Goal: Information Seeking & Learning: Check status

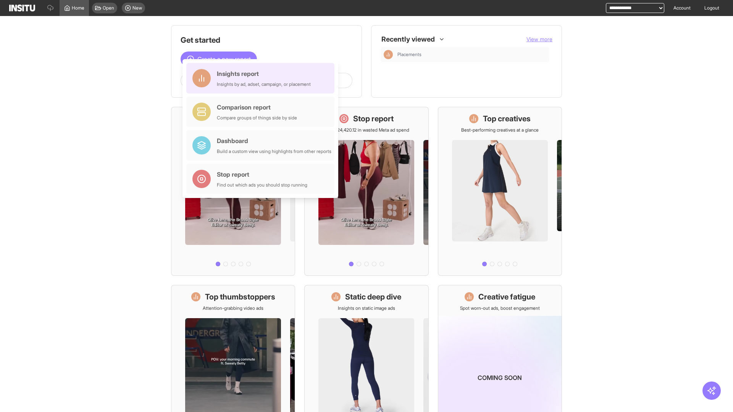
click at [262, 78] on div "Insights report Insights by ad, adset, campaign, or placement" at bounding box center [264, 78] width 94 height 18
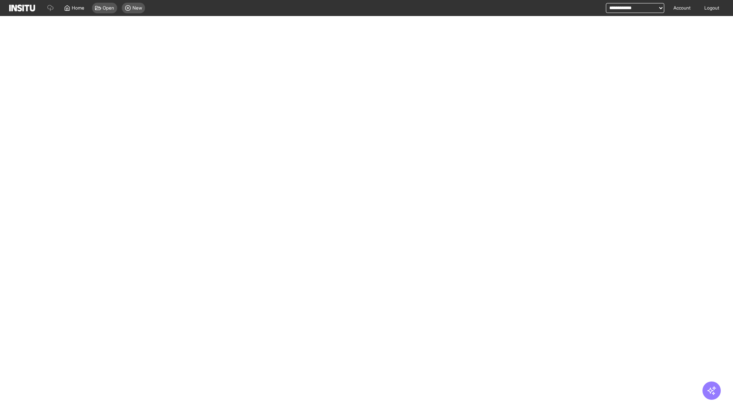
select select "**"
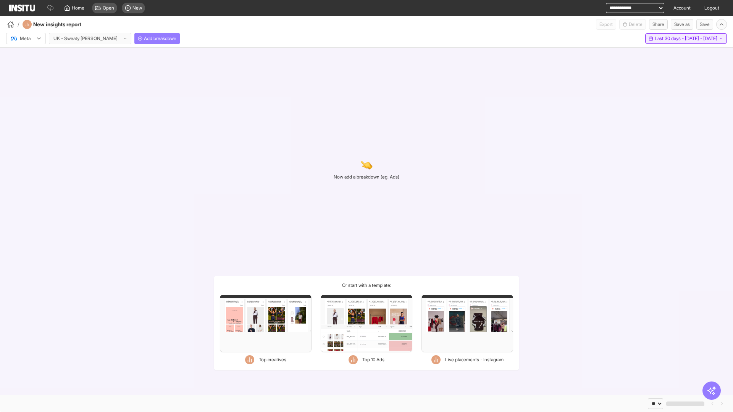
click at [671, 39] on span "Last 30 days - [DATE] - [DATE]" at bounding box center [685, 38] width 63 height 6
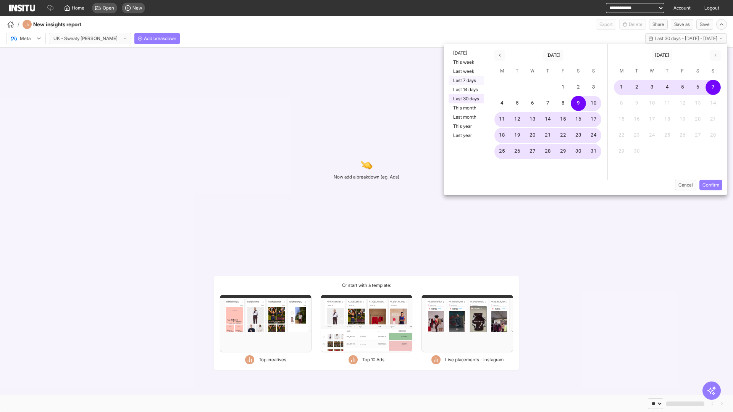
click at [465, 81] on button "Last 7 days" at bounding box center [465, 80] width 35 height 9
